Goal: Task Accomplishment & Management: Use online tool/utility

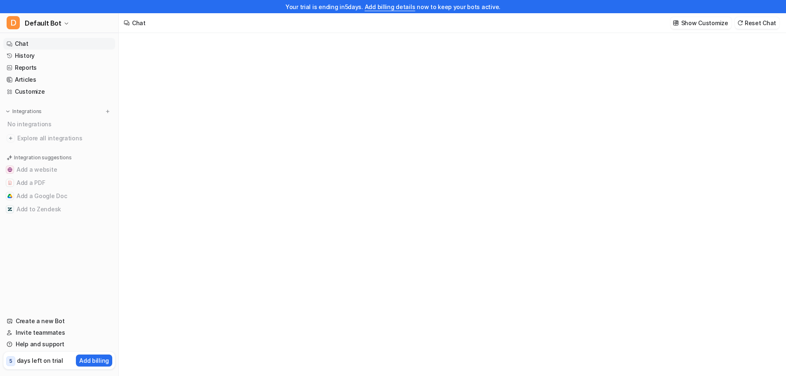
type textarea "**********"
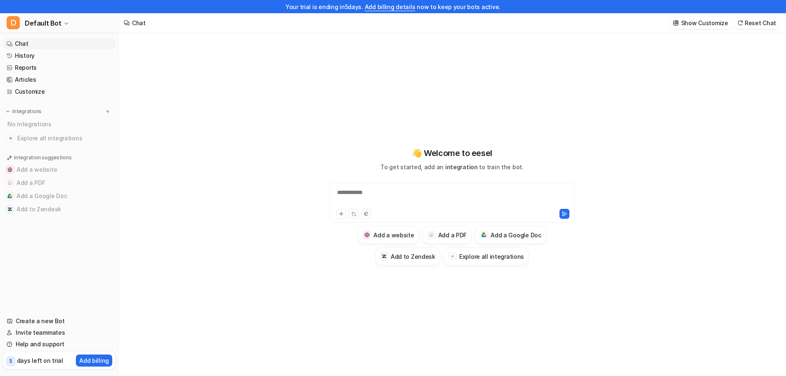
click at [438, 196] on div "**********" at bounding box center [451, 197] width 241 height 19
click at [411, 262] on button "Add to Zendesk" at bounding box center [407, 256] width 65 height 18
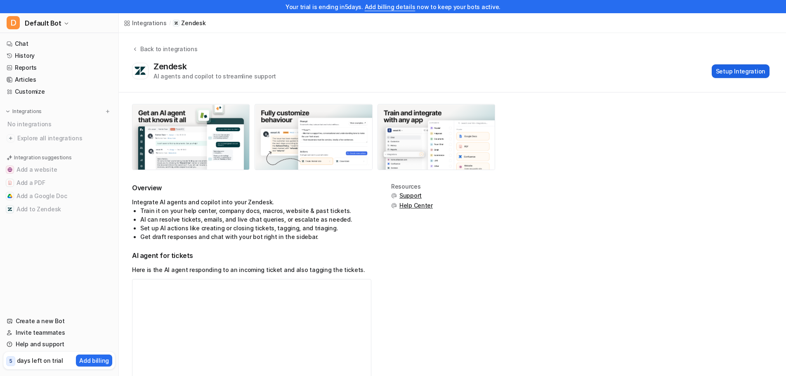
click at [736, 66] on button "Setup Integration" at bounding box center [741, 71] width 58 height 14
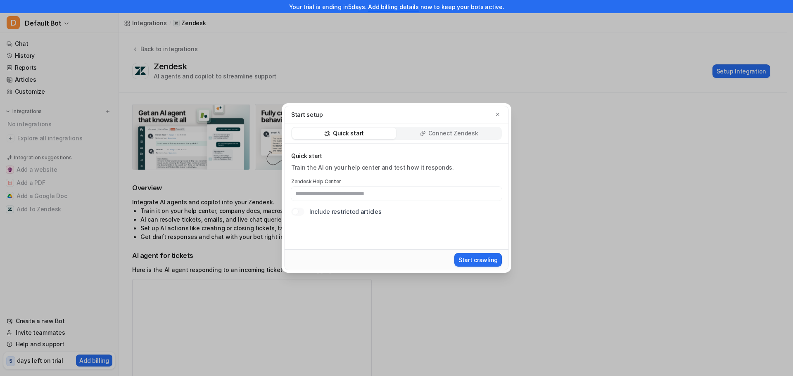
click at [431, 132] on p "Connect Zendesk" at bounding box center [453, 133] width 50 height 8
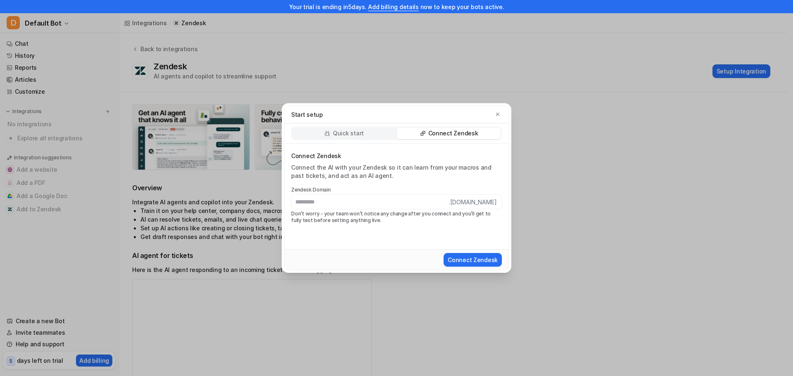
click at [349, 128] on div "Quick start" at bounding box center [344, 134] width 104 height 12
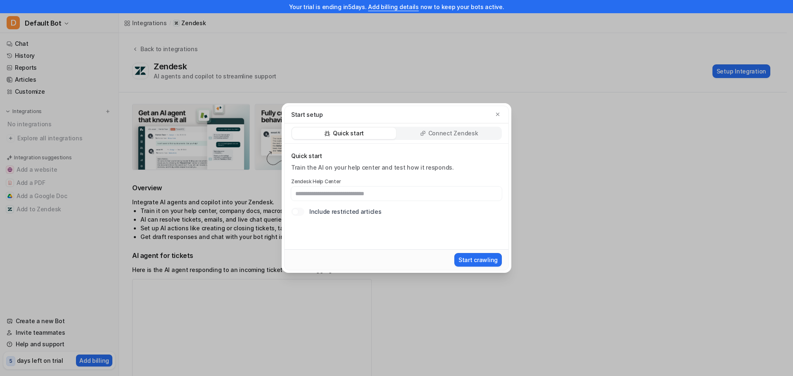
click at [445, 135] on p "Connect Zendesk" at bounding box center [453, 133] width 50 height 8
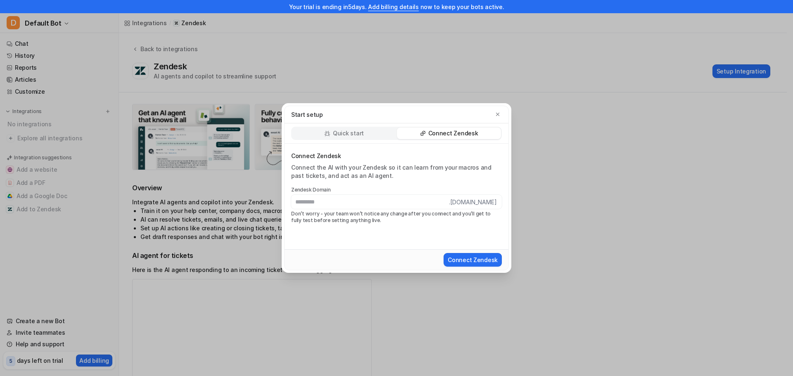
click at [366, 135] on div "Quick start" at bounding box center [344, 134] width 104 height 12
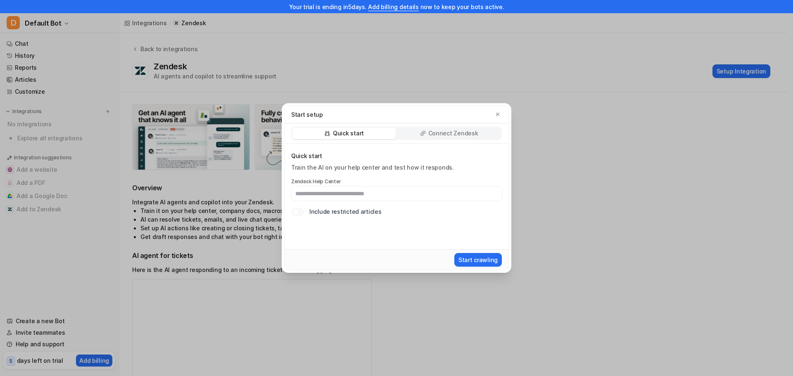
click at [441, 135] on p "Connect Zendesk" at bounding box center [453, 133] width 50 height 8
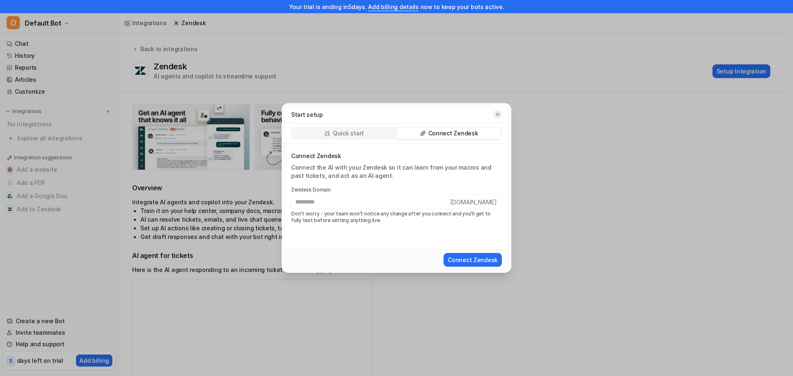
click at [497, 115] on icon "button" at bounding box center [497, 114] width 3 height 3
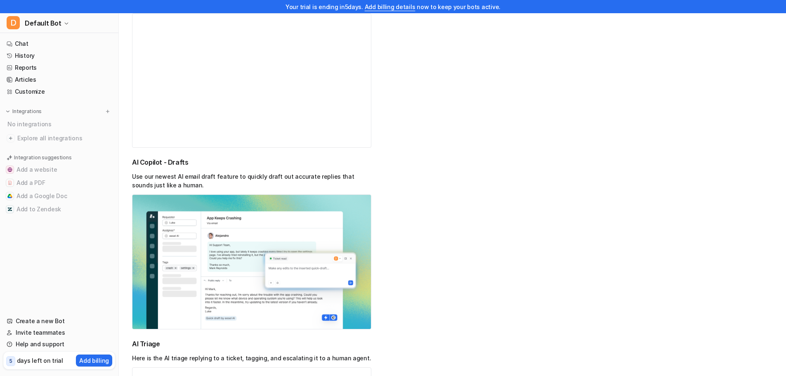
scroll to position [767, 0]
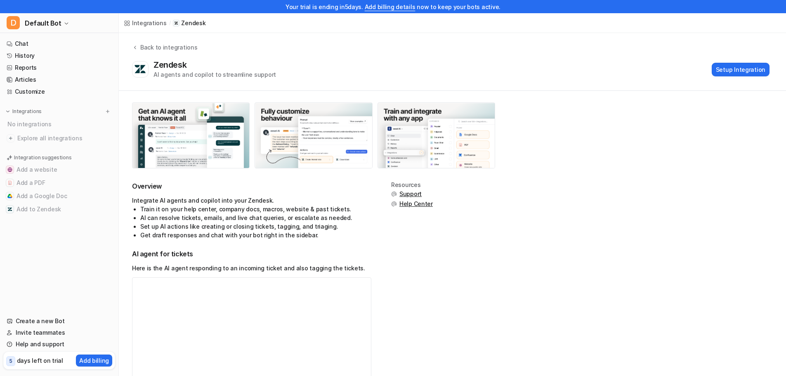
scroll to position [0, 0]
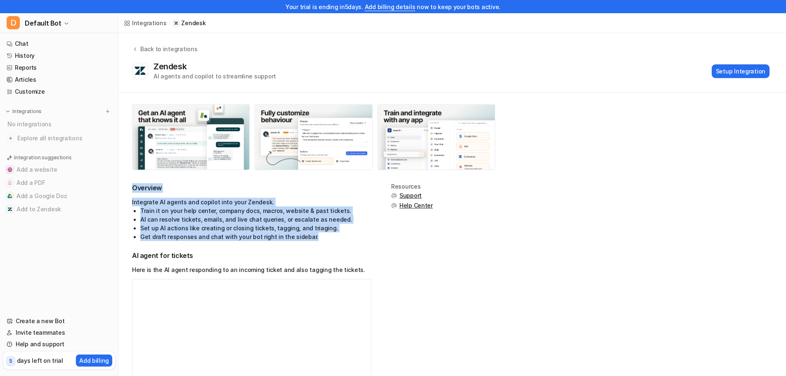
drag, startPoint x: 130, startPoint y: 188, endPoint x: 327, endPoint y: 238, distance: 202.8
click at [296, 234] on li "Get draft responses and chat with your bot right in the sidebar." at bounding box center [255, 236] width 231 height 9
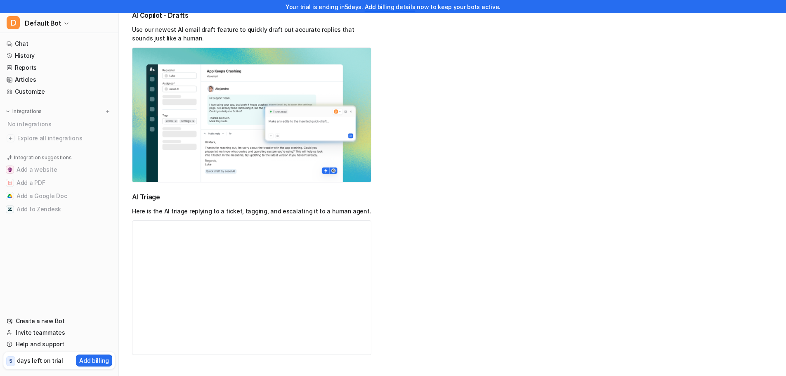
scroll to position [767, 0]
